Goal: Information Seeking & Learning: Find specific fact

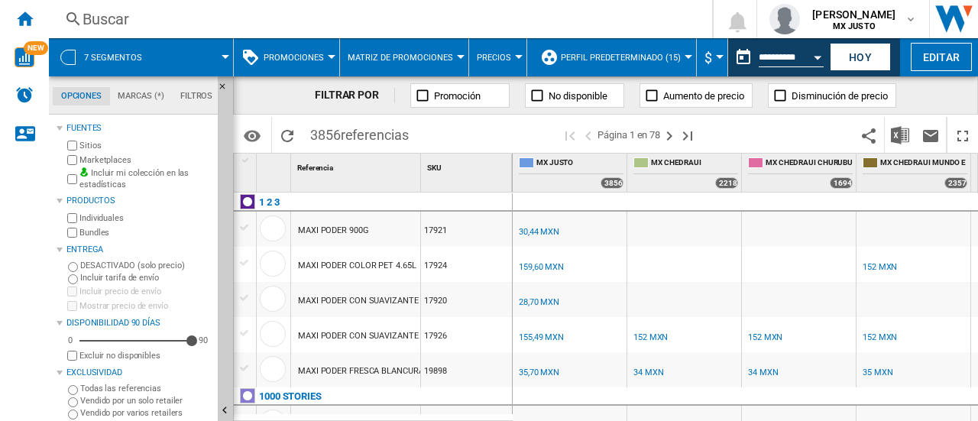
click at [138, 21] on div "Buscar" at bounding box center [378, 18] width 590 height 21
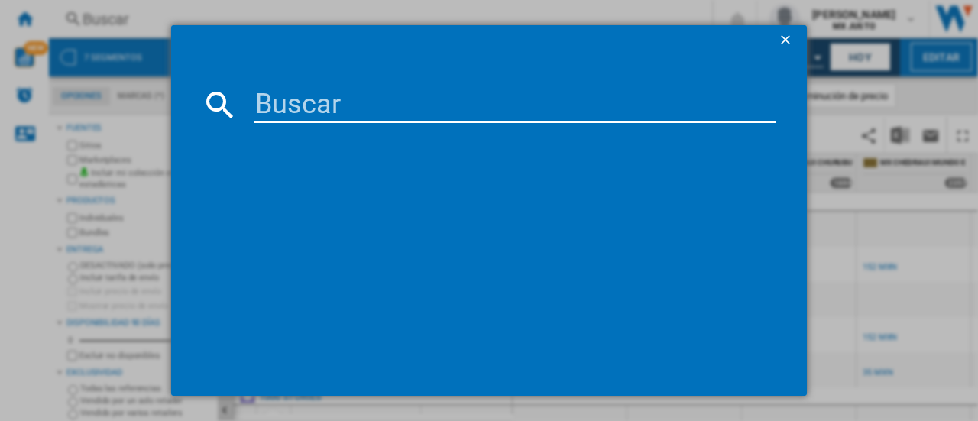
click at [329, 105] on input at bounding box center [515, 104] width 523 height 37
paste input "25742"
type input "25742"
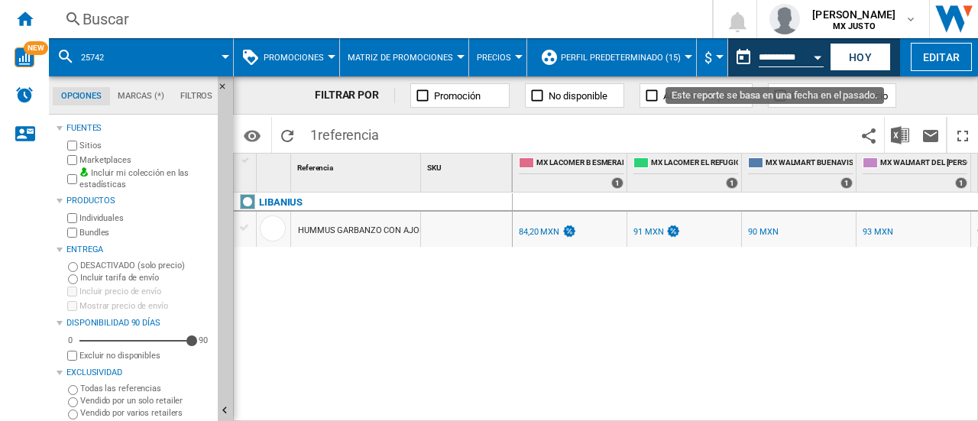
click at [804, 50] on button "Open calendar" at bounding box center [818, 55] width 28 height 28
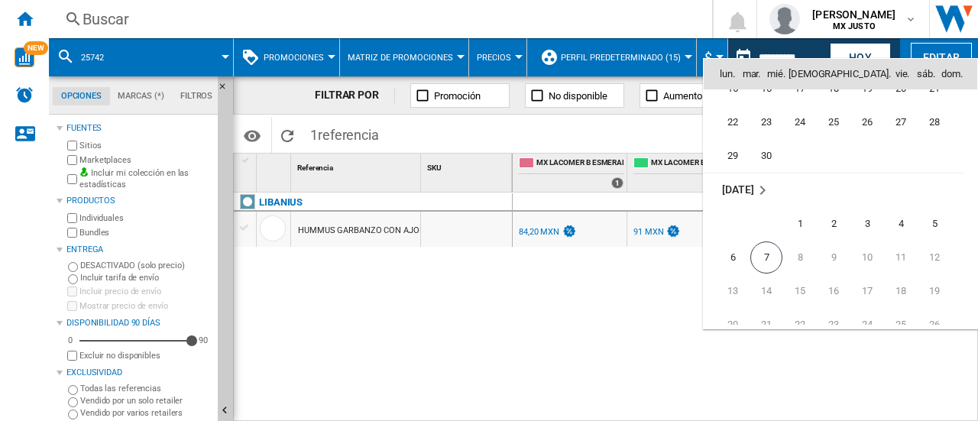
scroll to position [7218, 0]
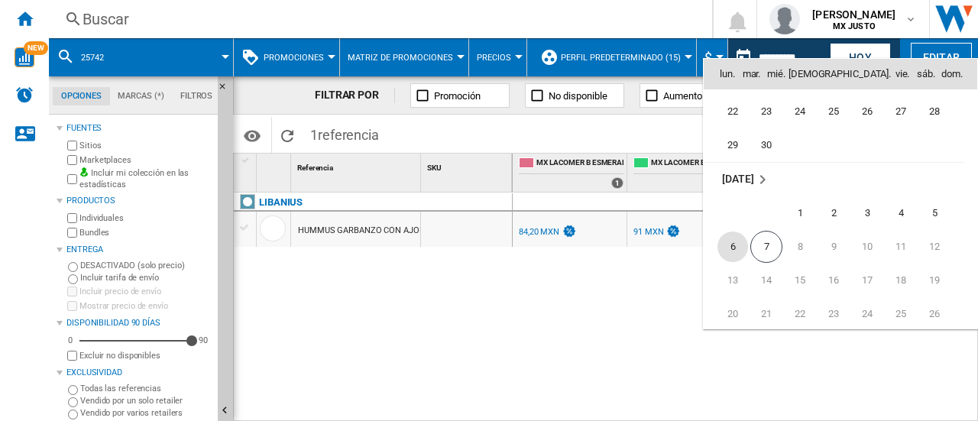
click at [735, 255] on span "6" at bounding box center [733, 247] width 31 height 31
type input "**********"
